Goal: Task Accomplishment & Management: Use online tool/utility

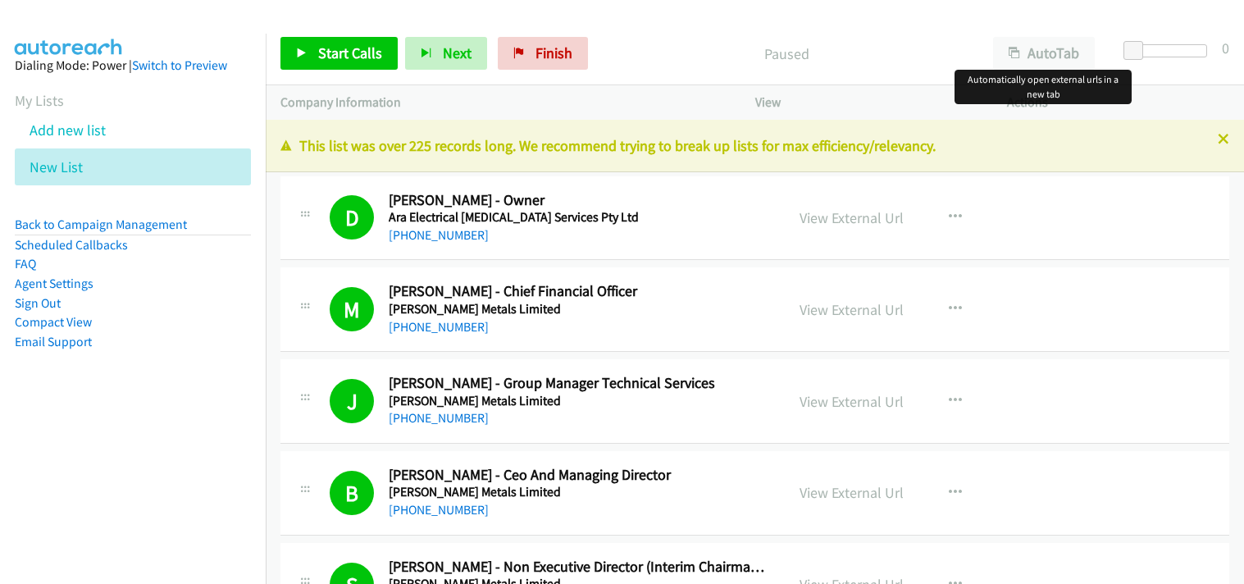
click at [1043, 57] on button "AutoTab" at bounding box center [1044, 53] width 102 height 33
click at [367, 62] on span "Start Calls" at bounding box center [350, 52] width 64 height 19
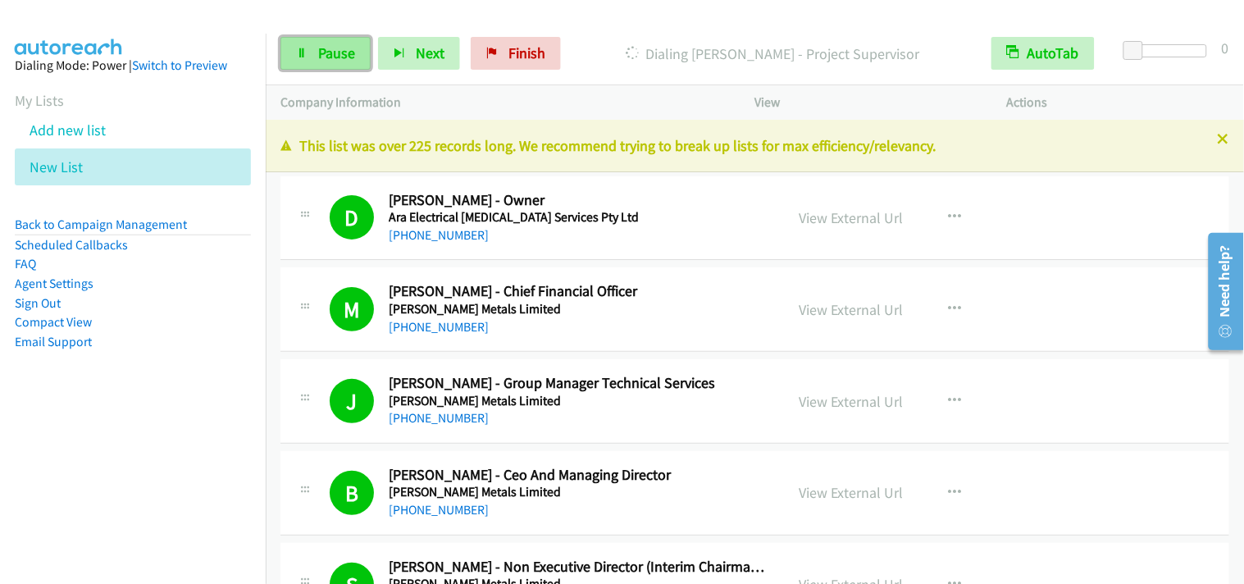
click at [324, 47] on span "Pause" at bounding box center [336, 52] width 37 height 19
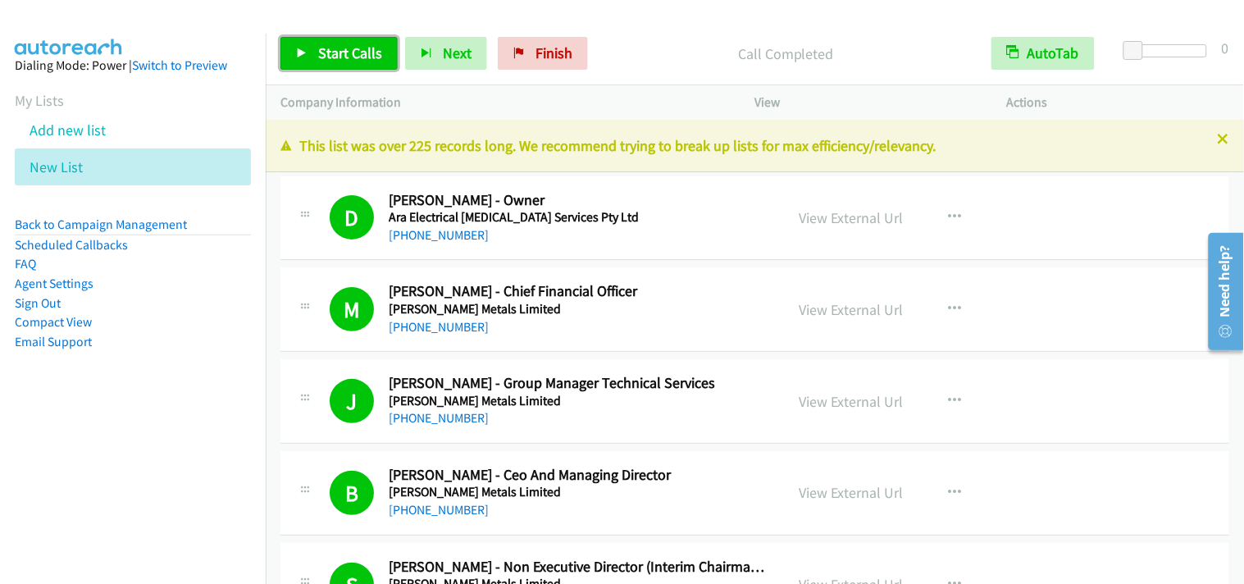
click at [362, 55] on span "Start Calls" at bounding box center [350, 52] width 64 height 19
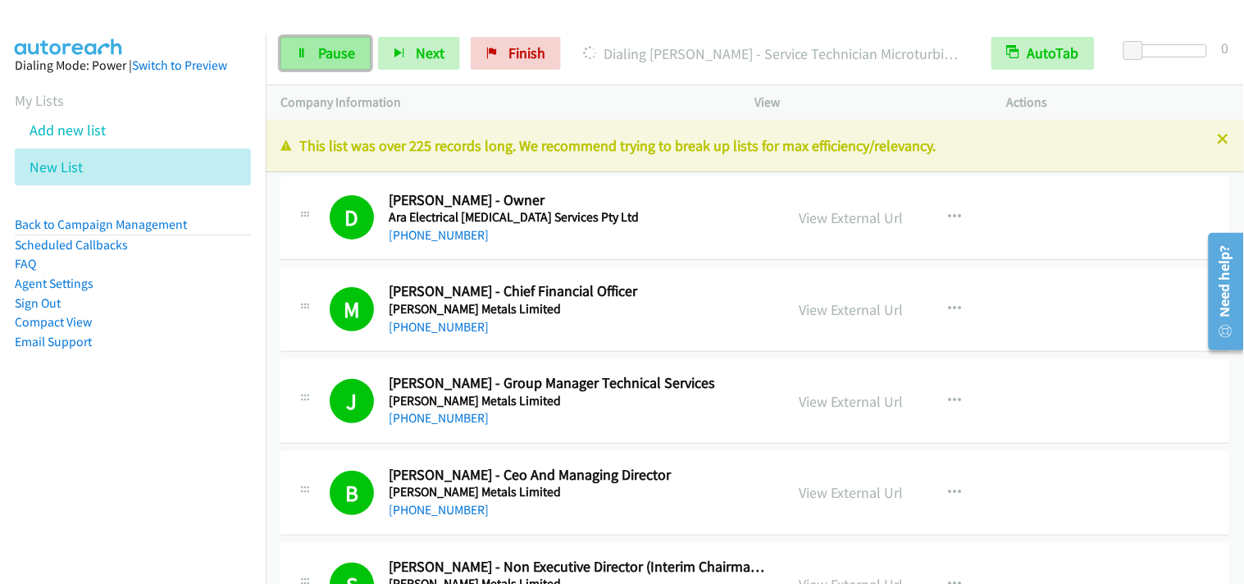
click at [324, 66] on link "Pause" at bounding box center [326, 53] width 90 height 33
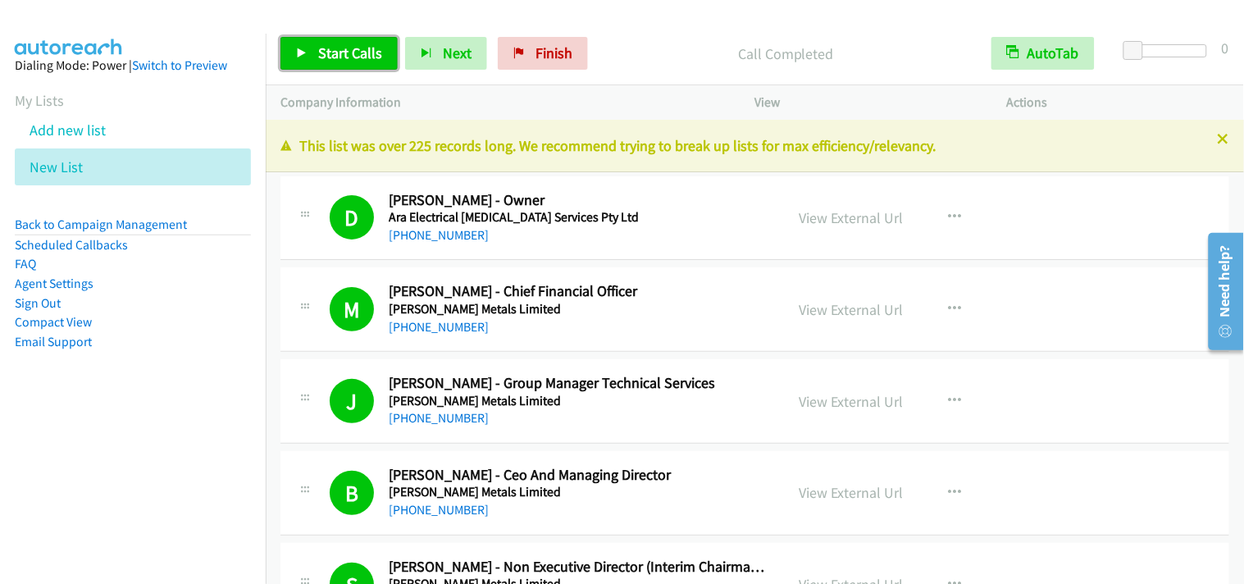
click at [383, 55] on link "Start Calls" at bounding box center [339, 53] width 117 height 33
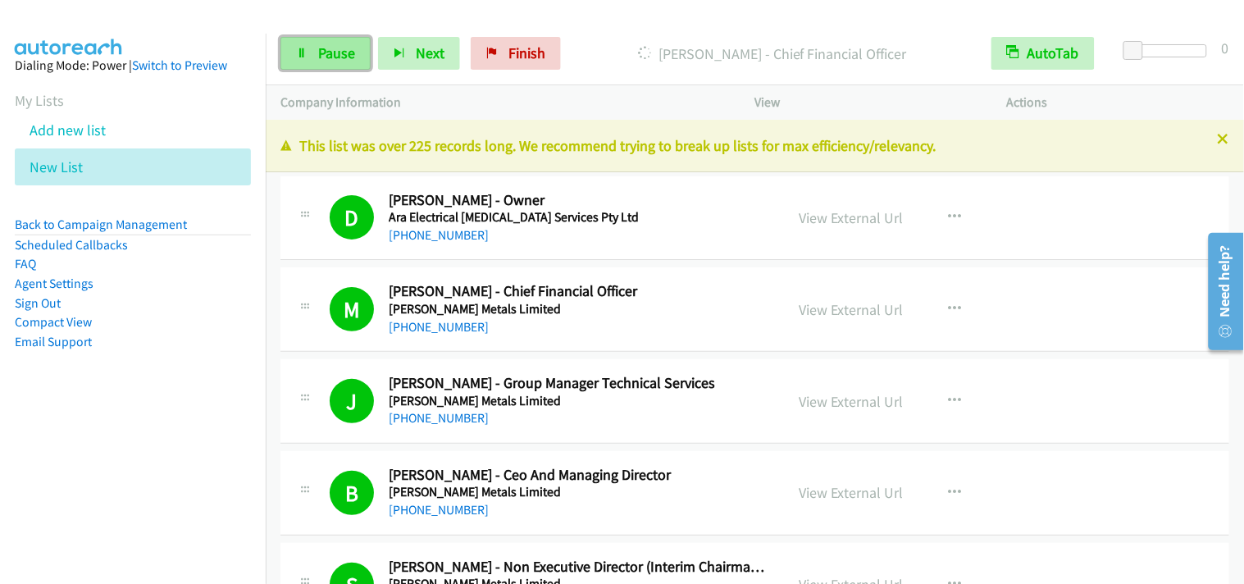
click at [353, 66] on link "Pause" at bounding box center [326, 53] width 90 height 33
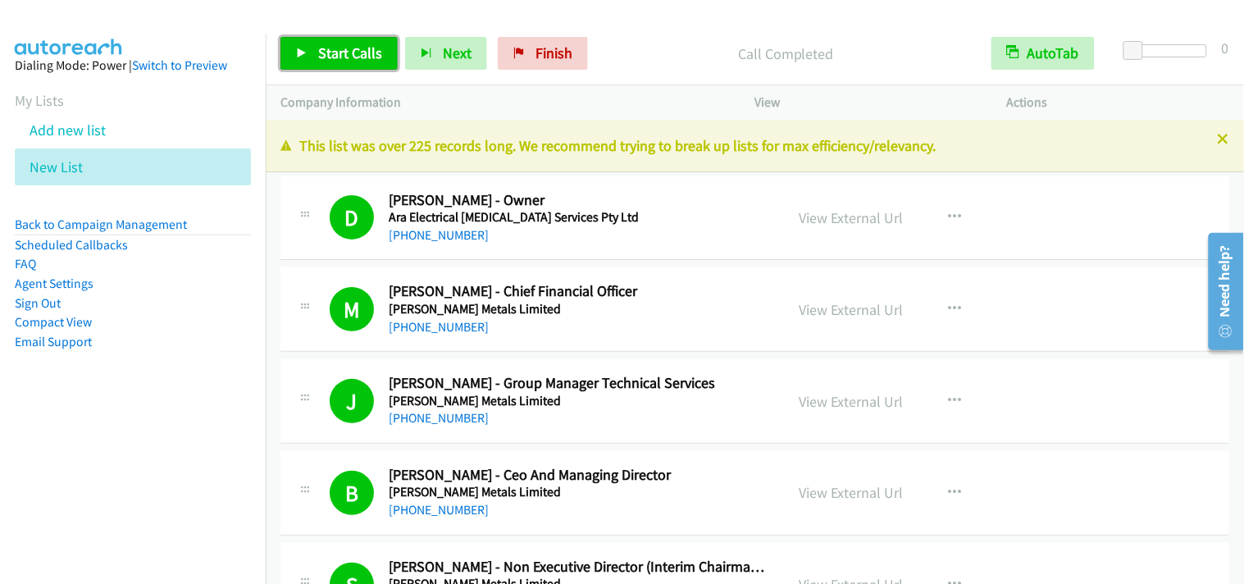
click at [347, 37] on link "Start Calls" at bounding box center [339, 53] width 117 height 33
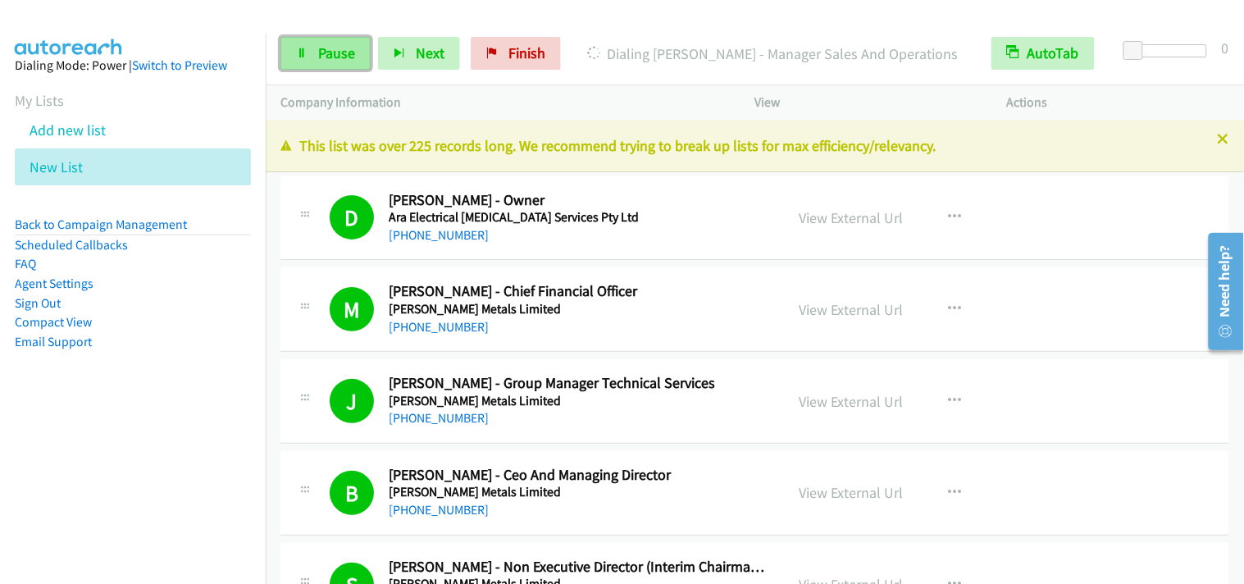
click at [331, 53] on span "Pause" at bounding box center [336, 52] width 37 height 19
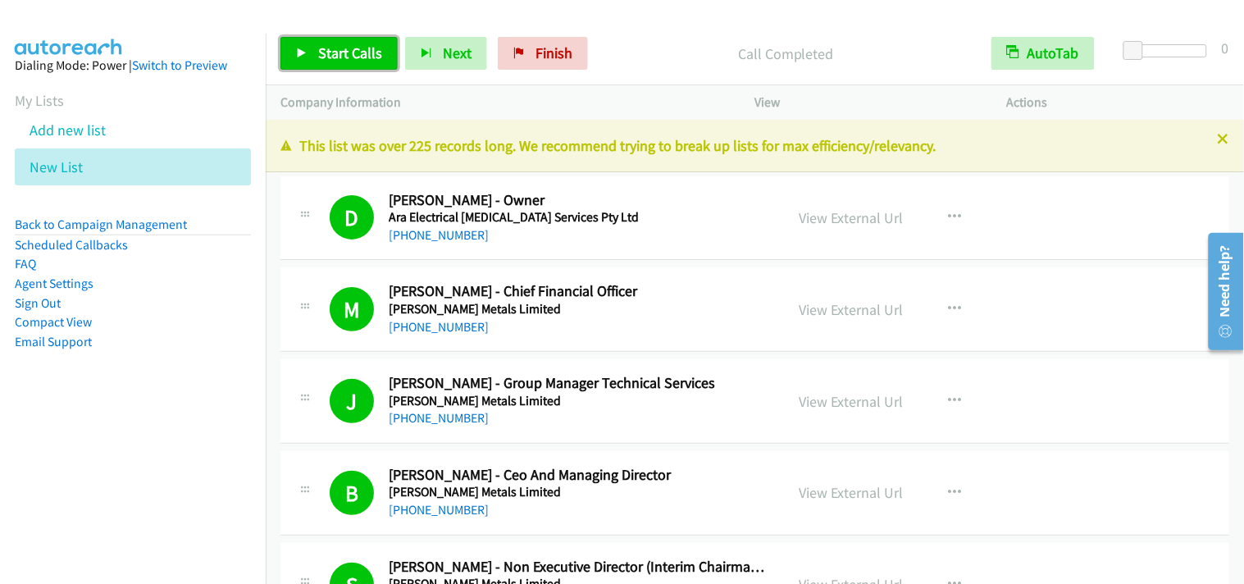
click at [364, 51] on span "Start Calls" at bounding box center [350, 52] width 64 height 19
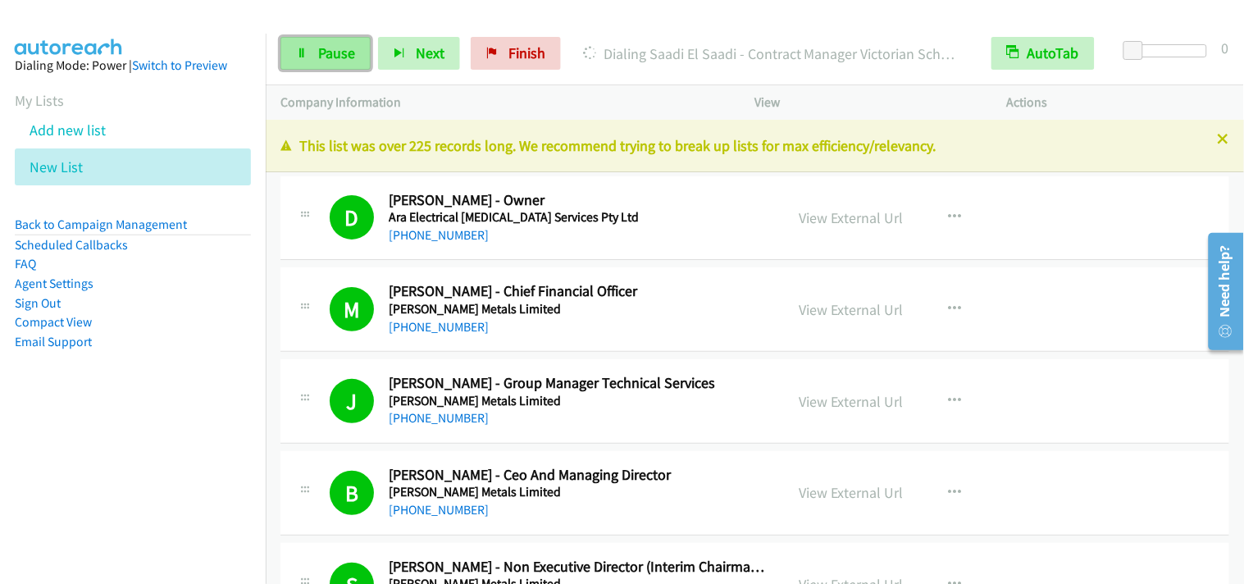
click at [308, 37] on link "Pause" at bounding box center [326, 53] width 90 height 33
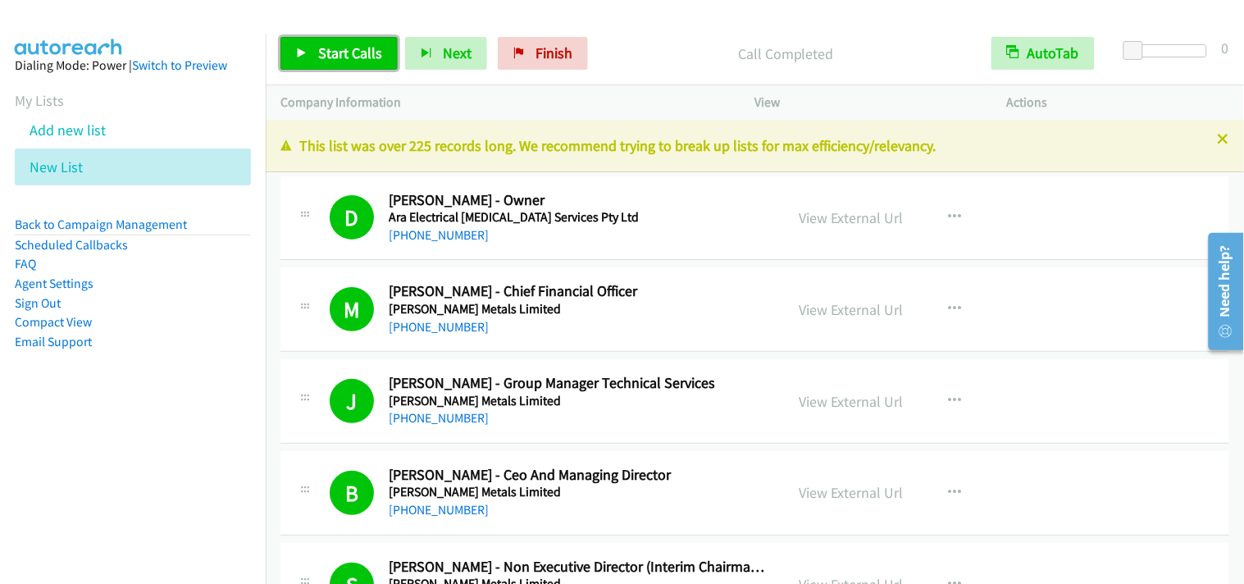
click at [359, 52] on span "Start Calls" at bounding box center [350, 52] width 64 height 19
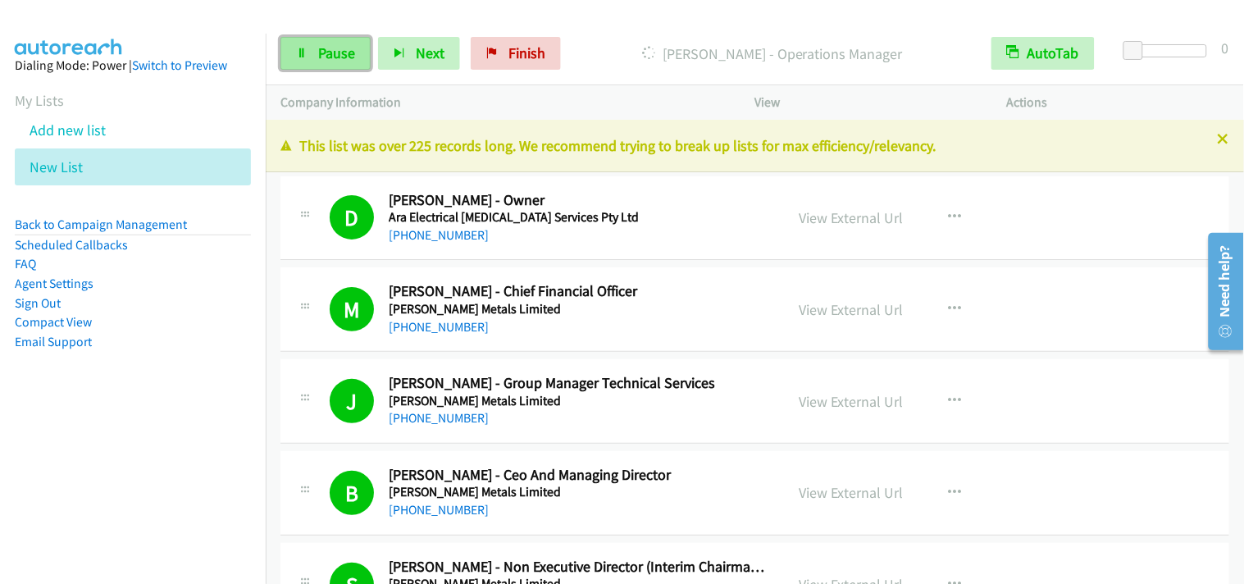
click at [334, 64] on link "Pause" at bounding box center [326, 53] width 90 height 33
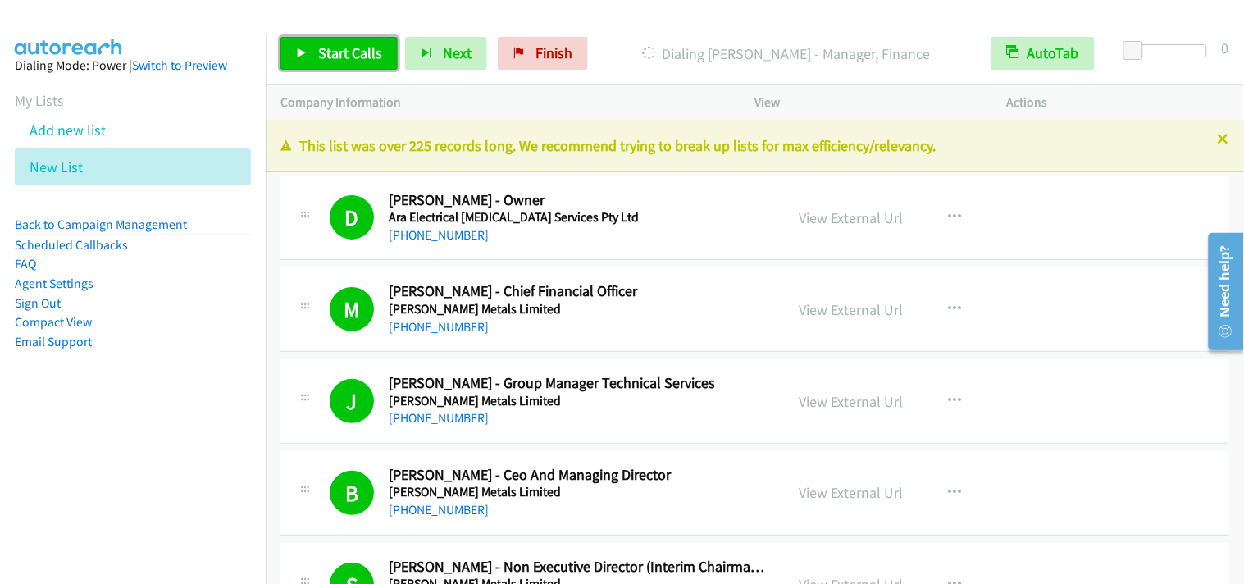
click at [343, 47] on span "Start Calls" at bounding box center [350, 52] width 64 height 19
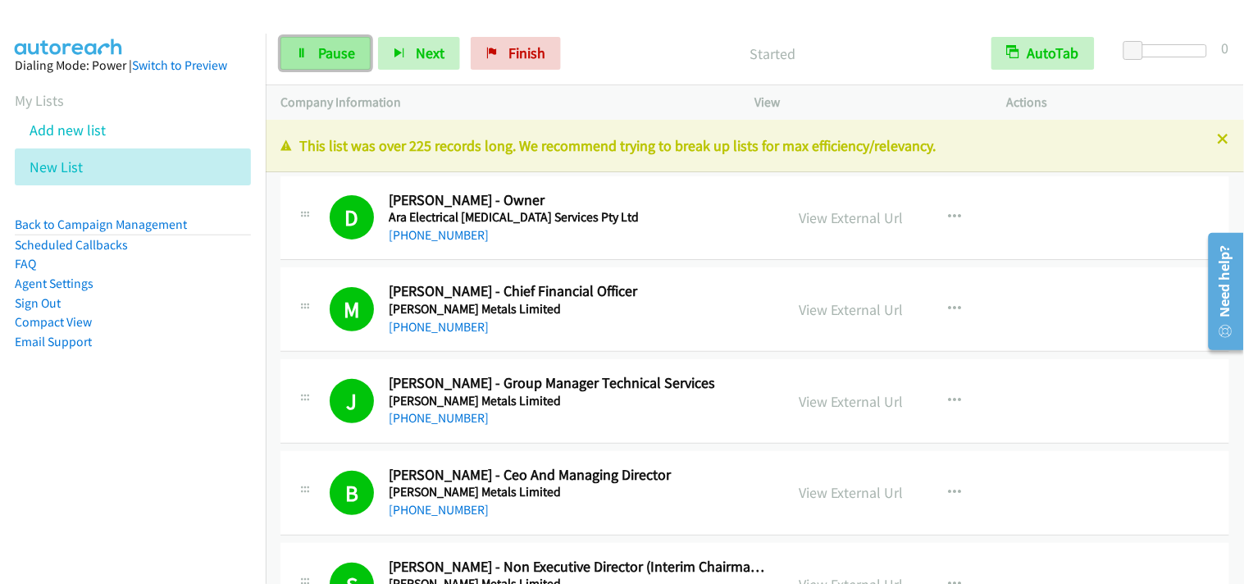
click at [301, 59] on link "Pause" at bounding box center [326, 53] width 90 height 33
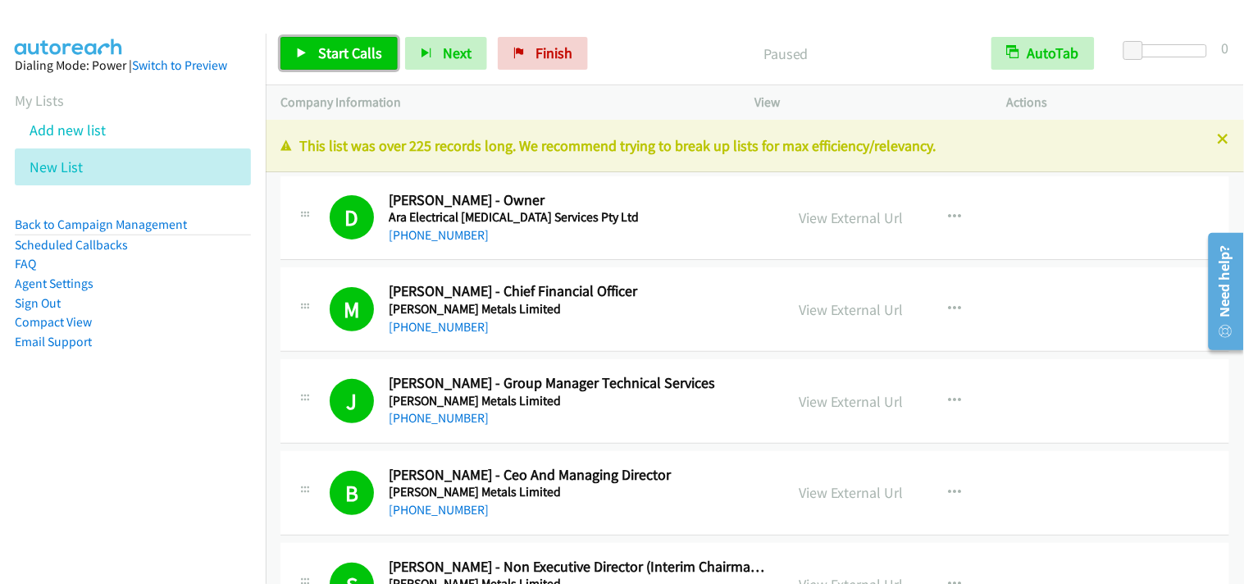
click at [307, 66] on link "Start Calls" at bounding box center [339, 53] width 117 height 33
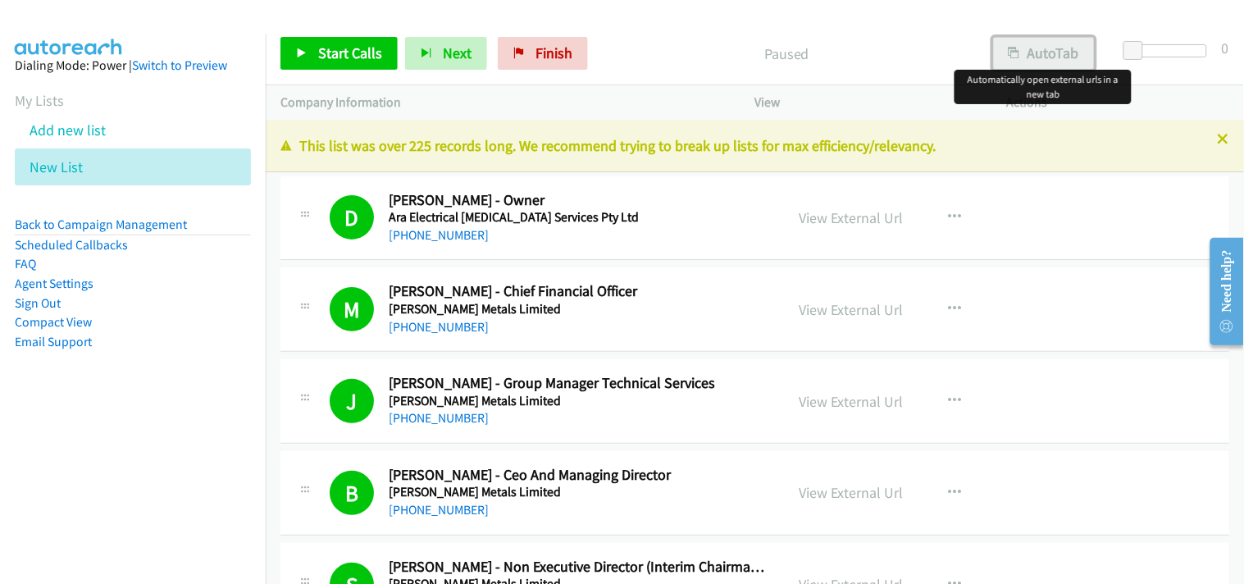
click at [1018, 52] on icon "button" at bounding box center [1014, 53] width 11 height 11
click at [349, 59] on span "Start Calls" at bounding box center [350, 52] width 64 height 19
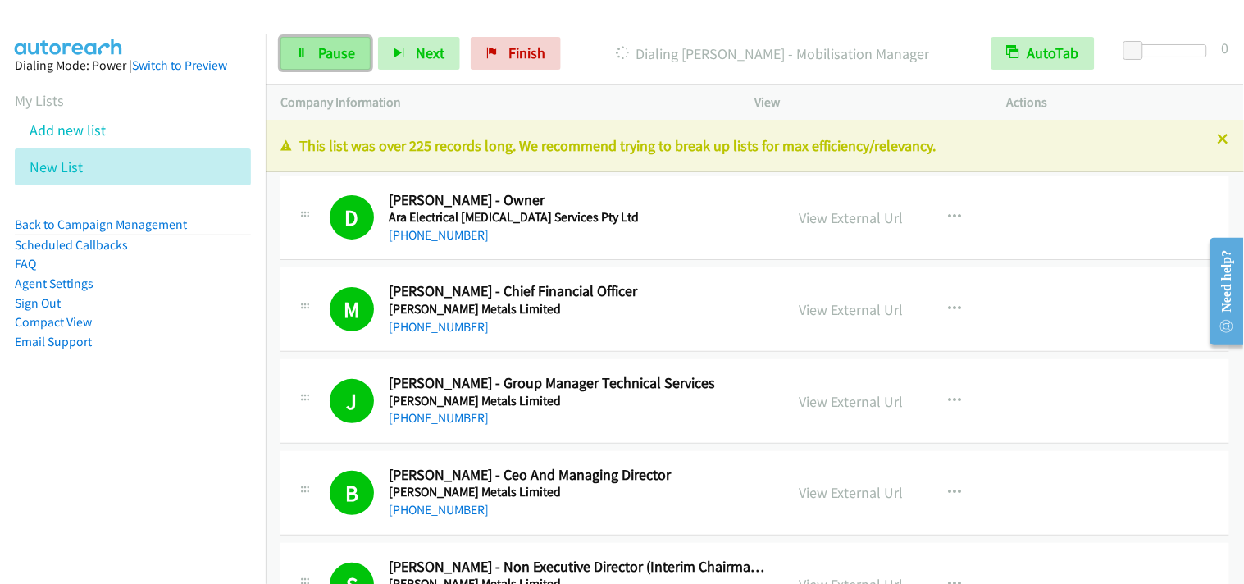
click at [349, 66] on link "Pause" at bounding box center [326, 53] width 90 height 33
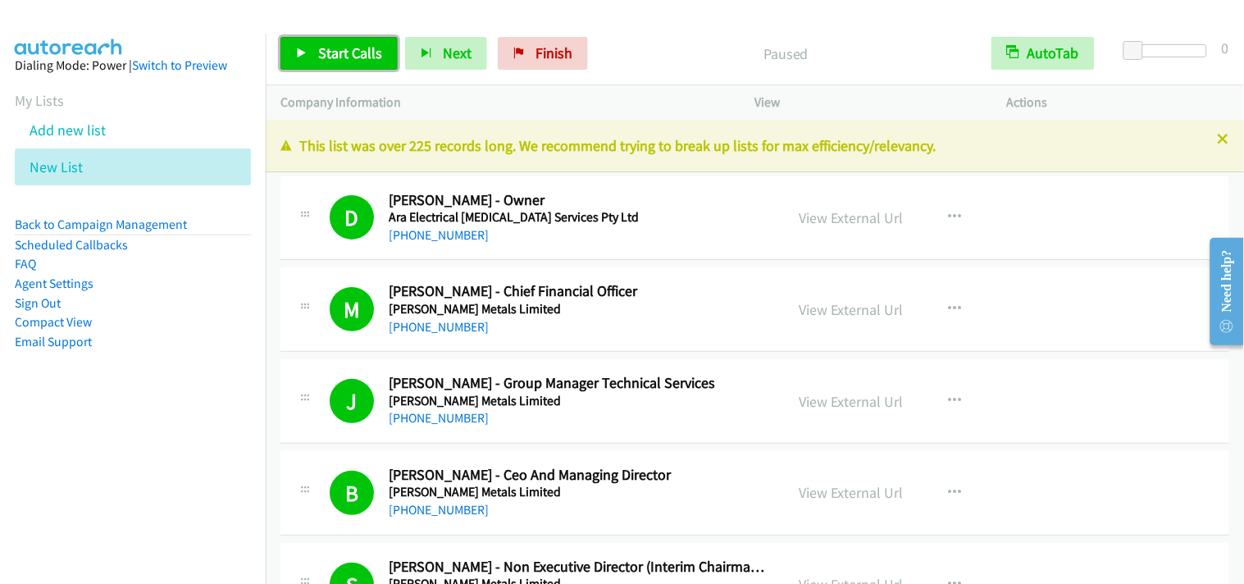
click at [354, 55] on span "Start Calls" at bounding box center [350, 52] width 64 height 19
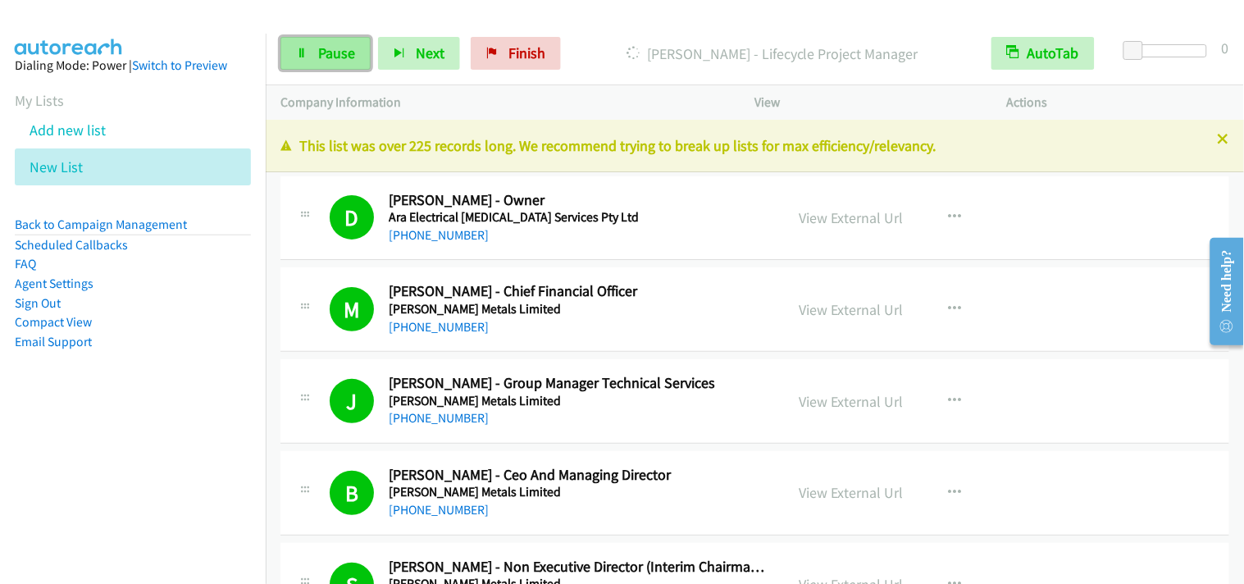
click at [310, 37] on link "Pause" at bounding box center [326, 53] width 90 height 33
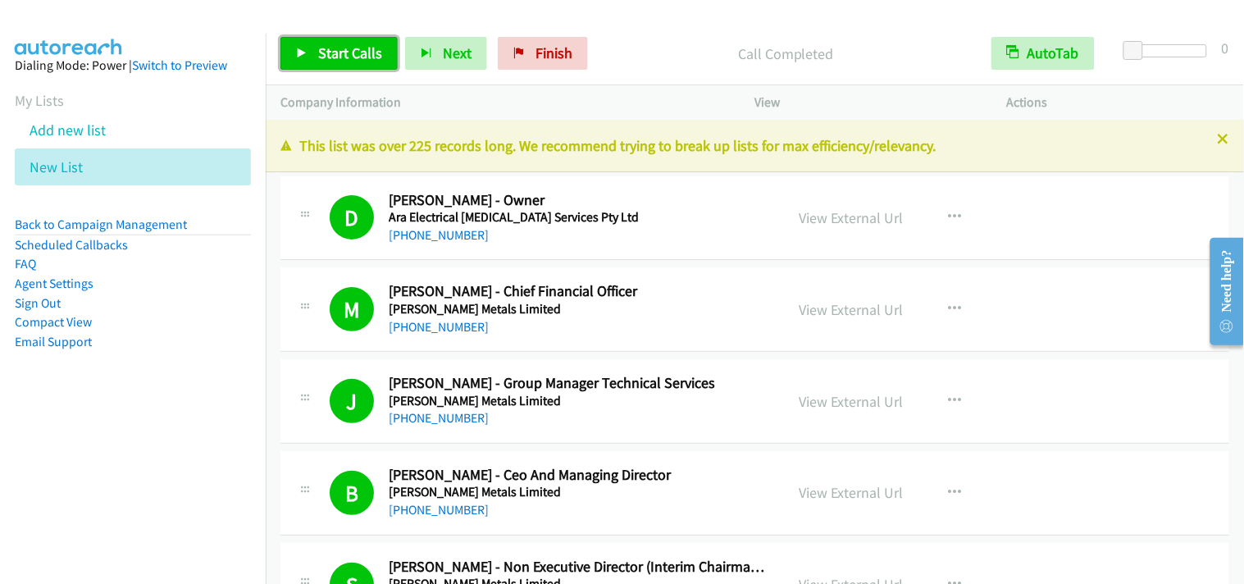
click at [339, 52] on span "Start Calls" at bounding box center [350, 52] width 64 height 19
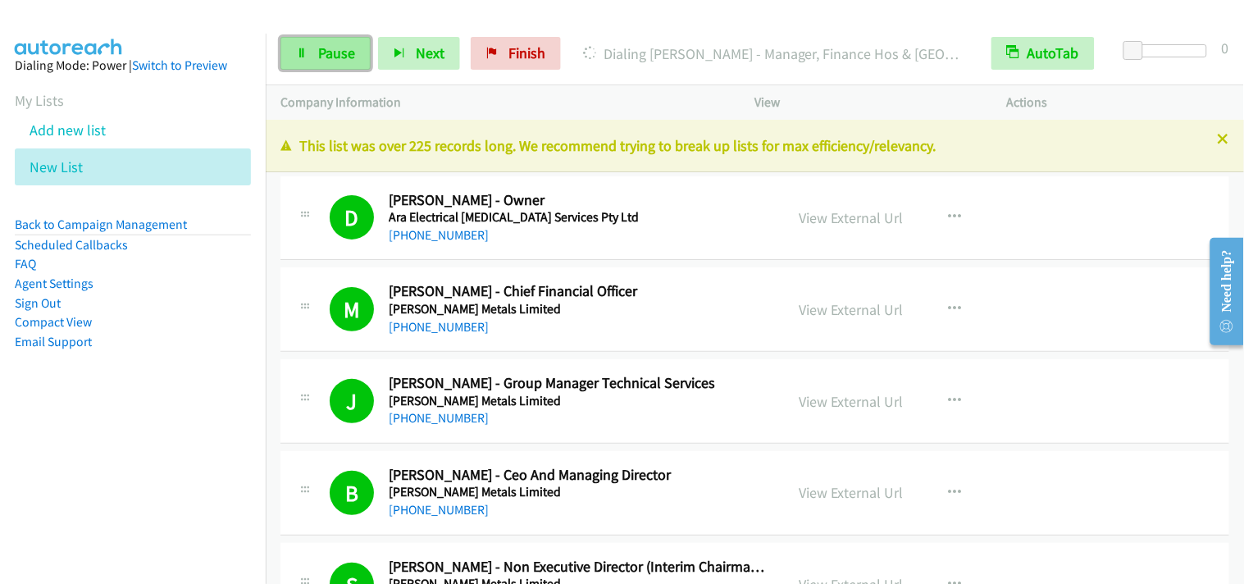
click at [310, 52] on link "Pause" at bounding box center [326, 53] width 90 height 33
